Goal: Task Accomplishment & Management: Manage account settings

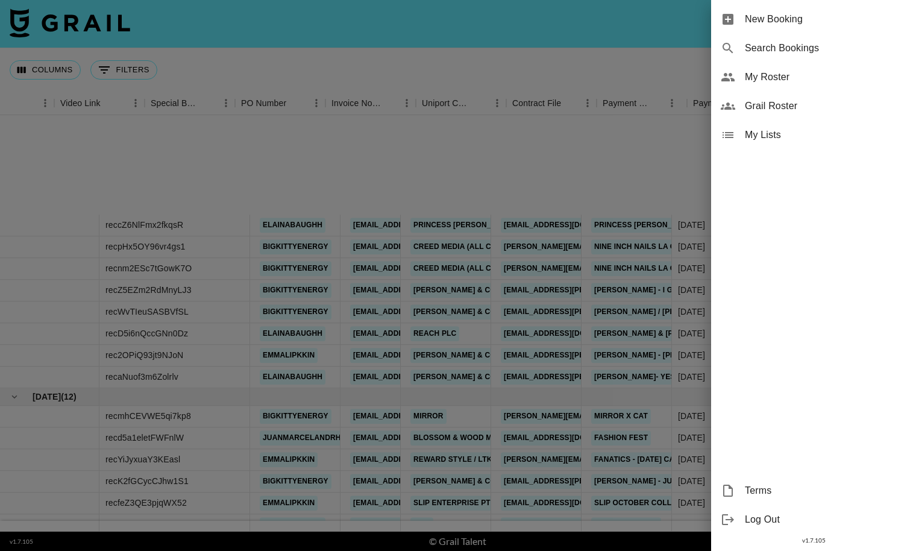
scroll to position [145, 1084]
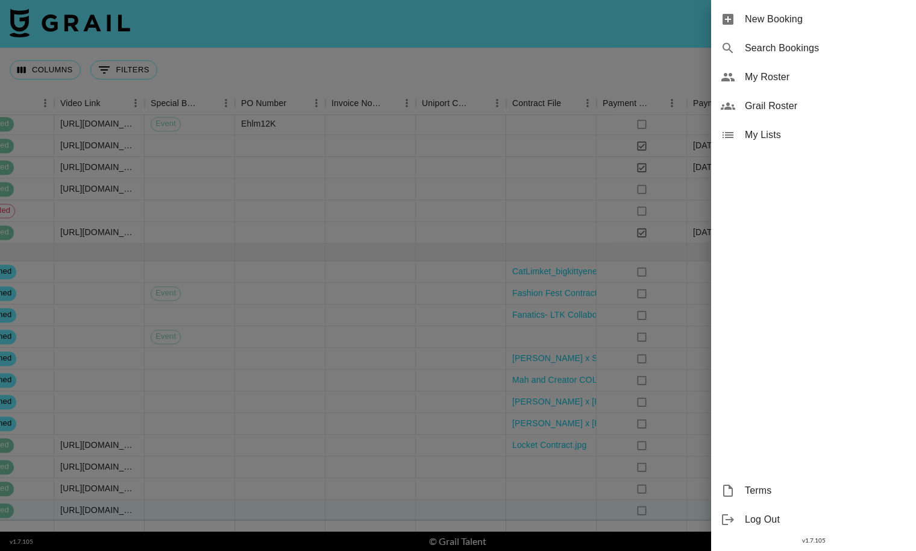
click at [813, 77] on span "My Roster" at bounding box center [825, 77] width 161 height 14
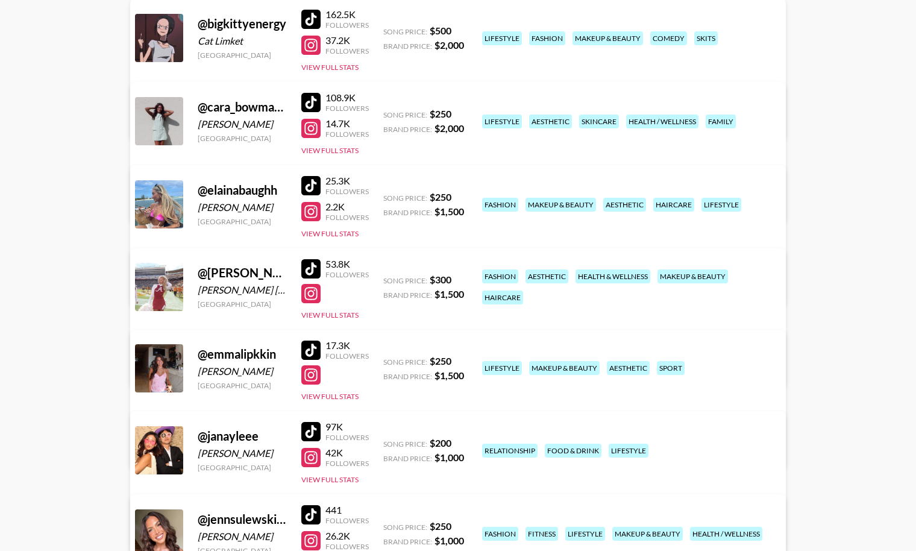
scroll to position [308, 0]
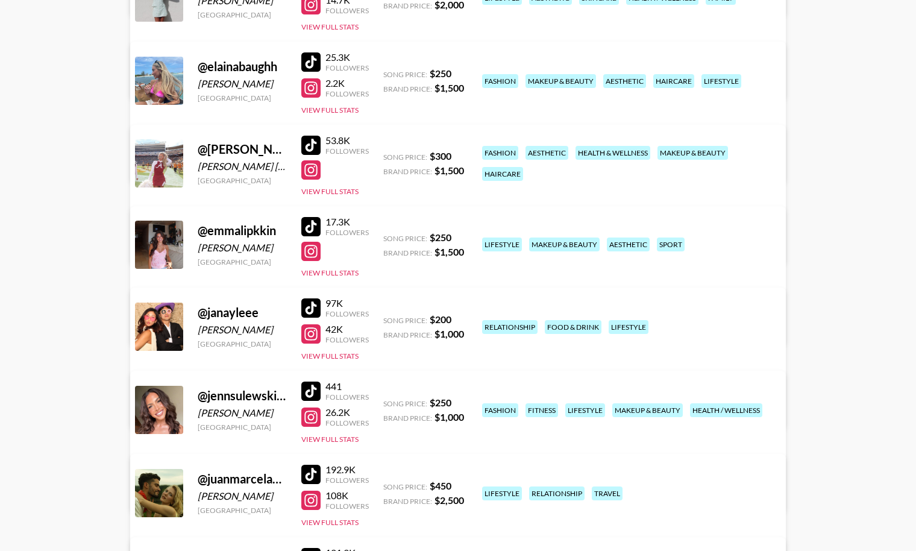
click at [387, 484] on link "View/Edit Details" at bounding box center [269, 490] width 235 height 12
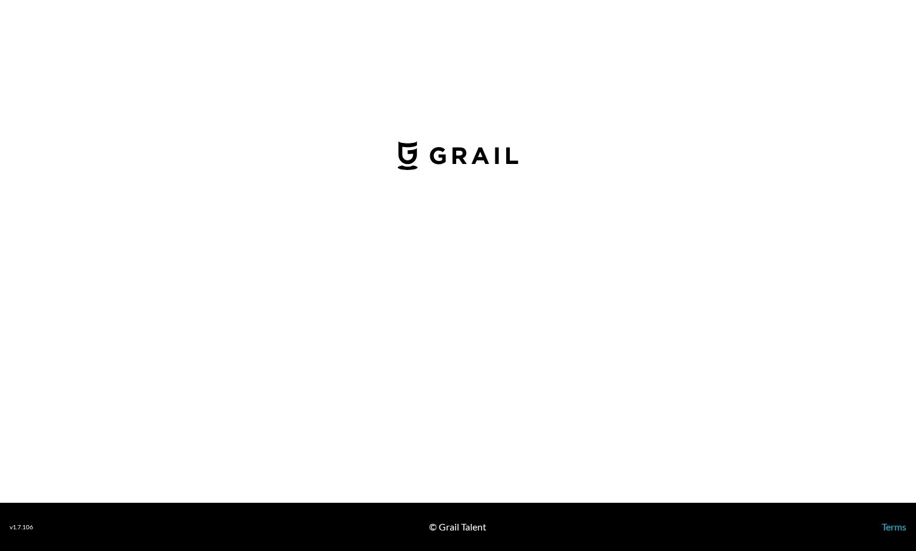
select select "USD"
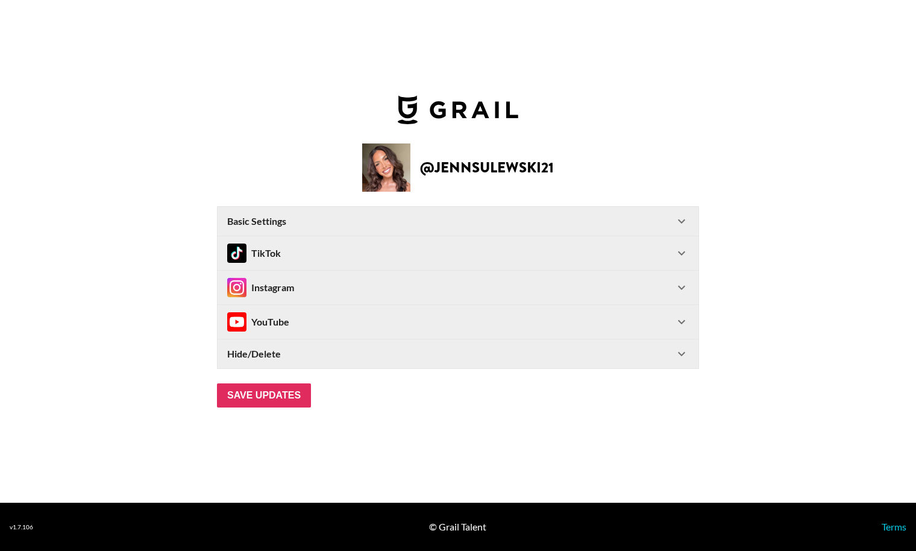
click at [369, 284] on div "Instagram" at bounding box center [450, 287] width 447 height 19
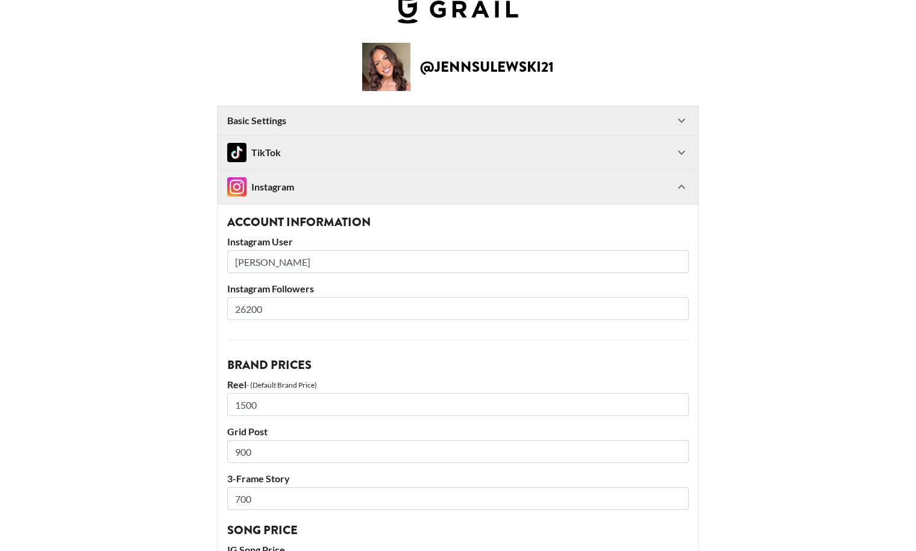
scroll to position [28, 0]
